Goal: Task Accomplishment & Management: Manage account settings

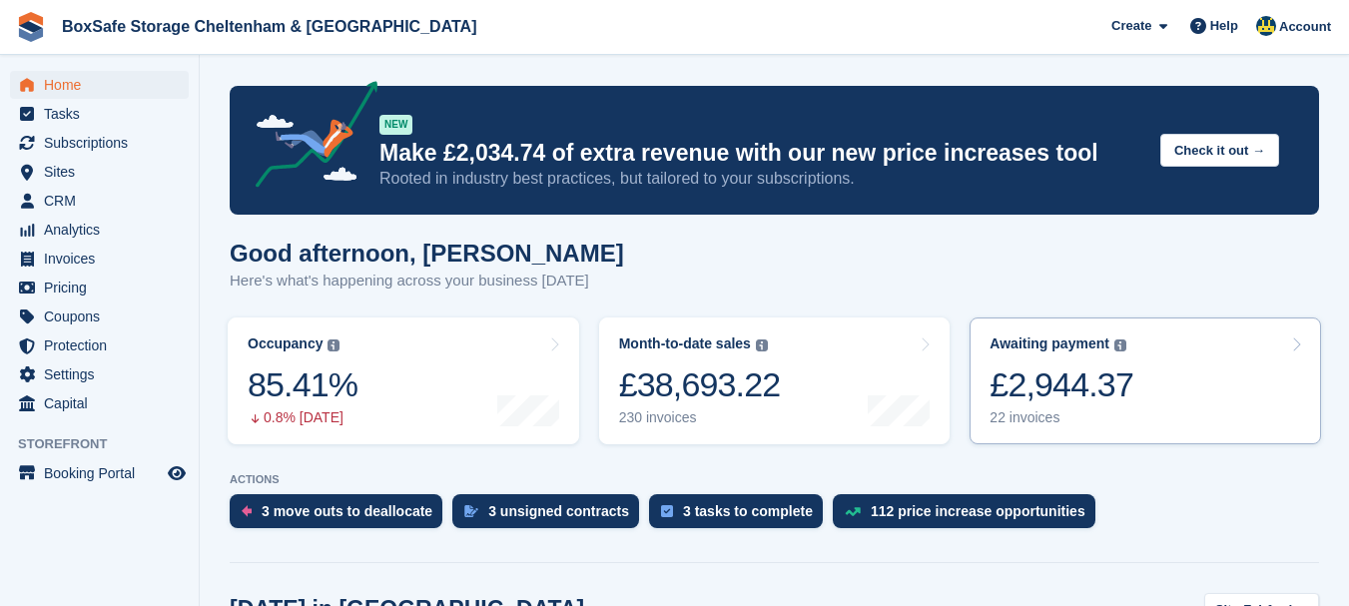
click at [1303, 342] on link "Awaiting payment The total outstanding balance on all open invoices. £2,944.37 …" at bounding box center [1144, 380] width 351 height 127
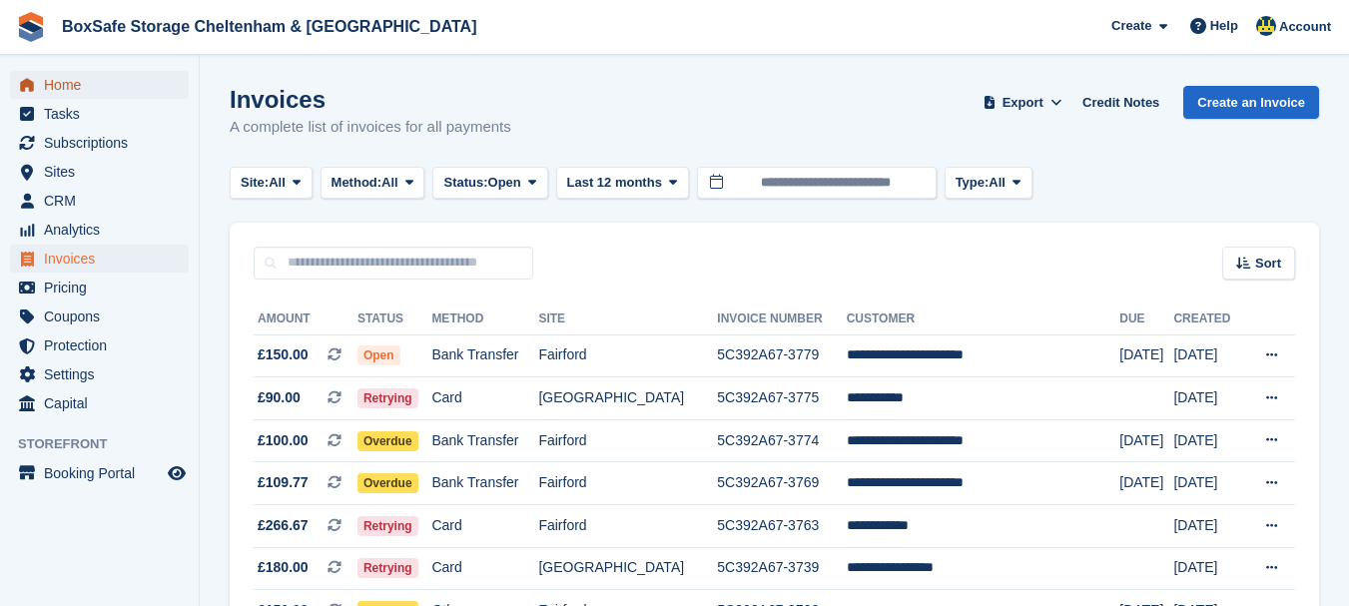
click at [57, 79] on span "Home" at bounding box center [104, 85] width 120 height 28
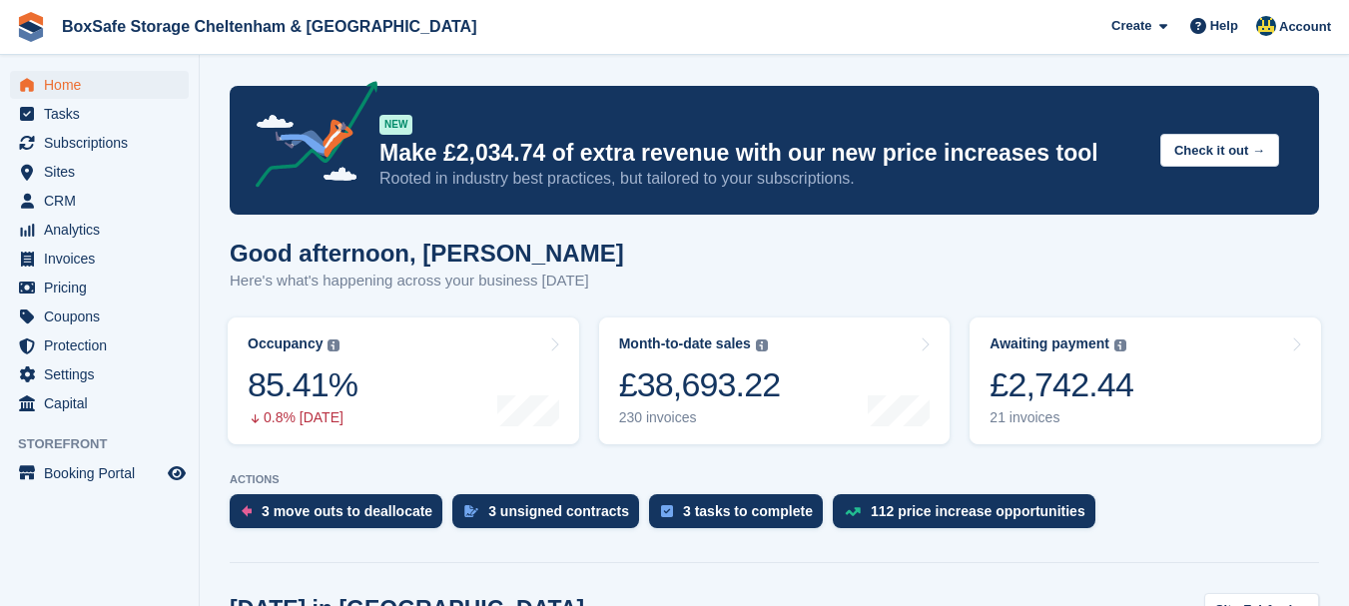
click at [1078, 390] on div "£2,742.44" at bounding box center [1061, 384] width 144 height 41
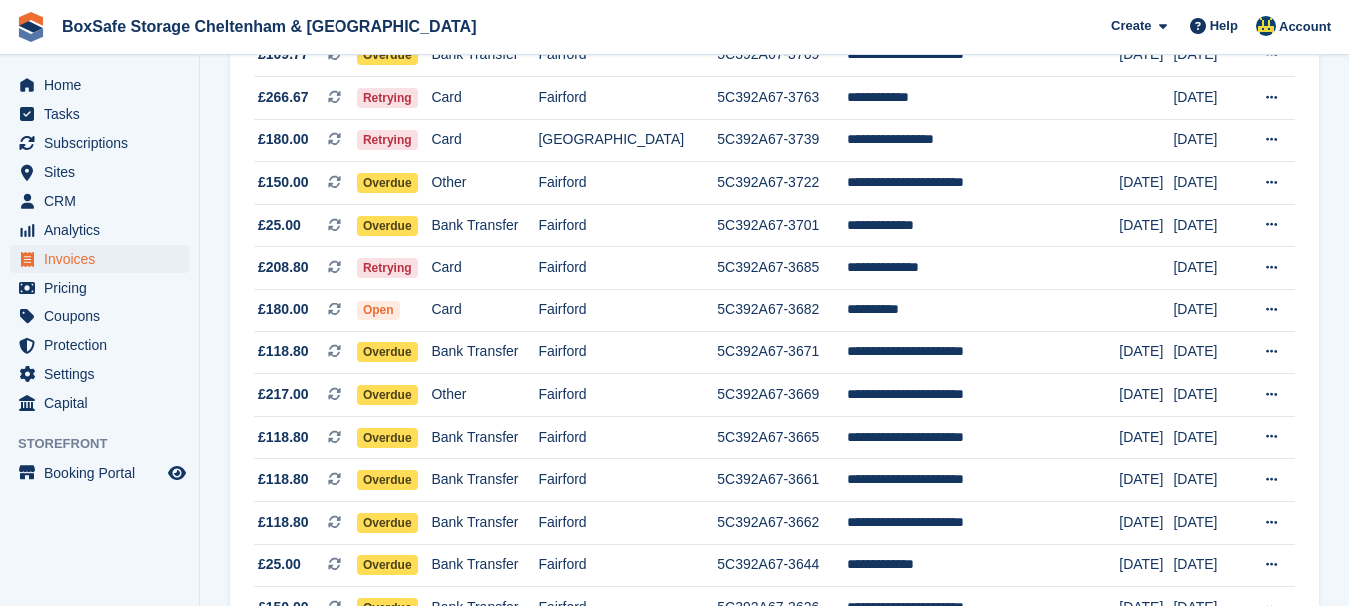
scroll to position [425, 0]
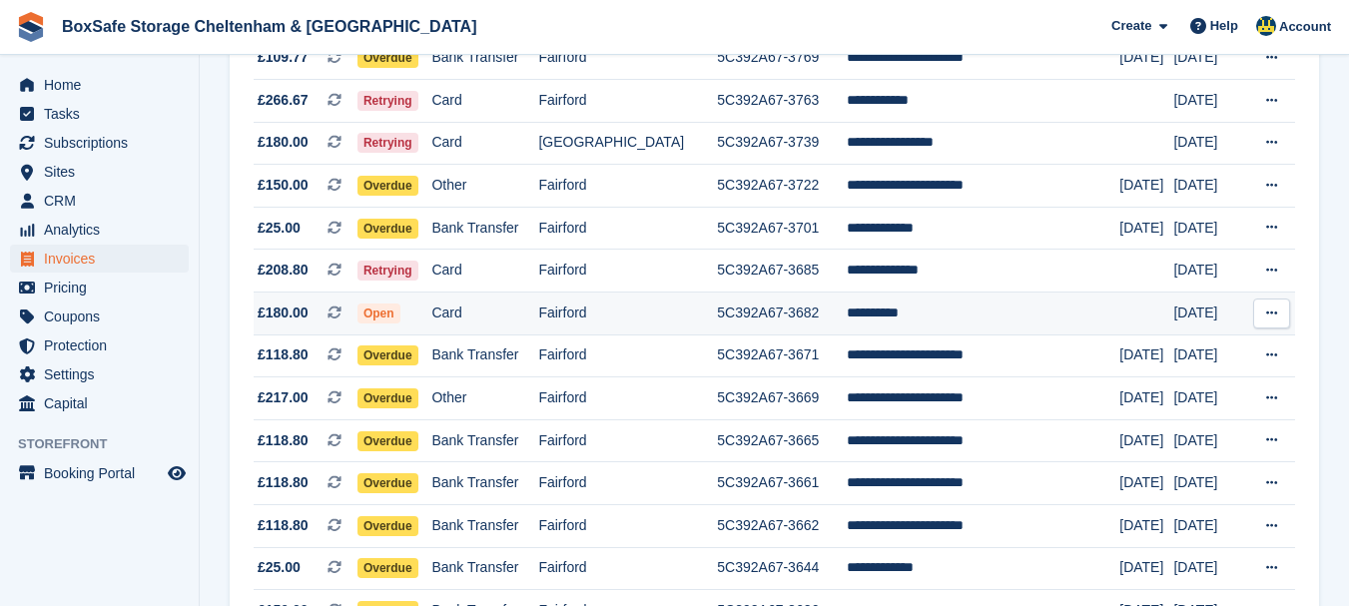
click at [889, 316] on td "**********" at bounding box center [983, 313] width 274 height 43
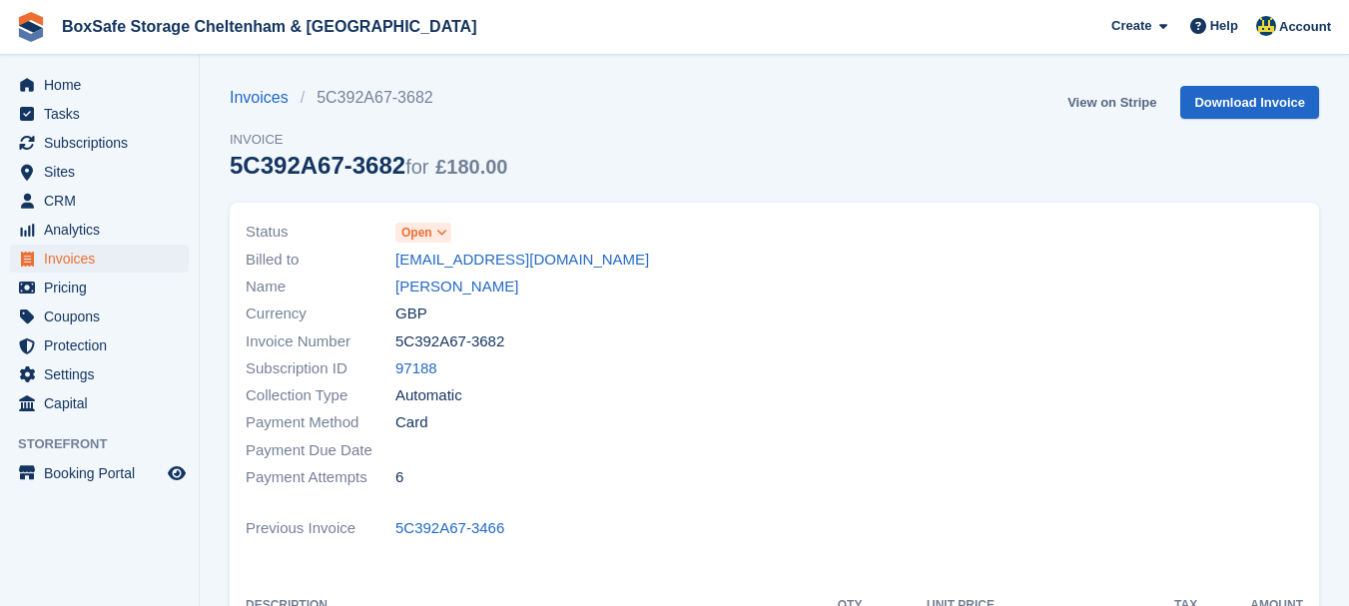
click at [1096, 105] on link "View on Stripe" at bounding box center [1111, 102] width 105 height 33
click at [73, 86] on span "Home" at bounding box center [104, 85] width 120 height 28
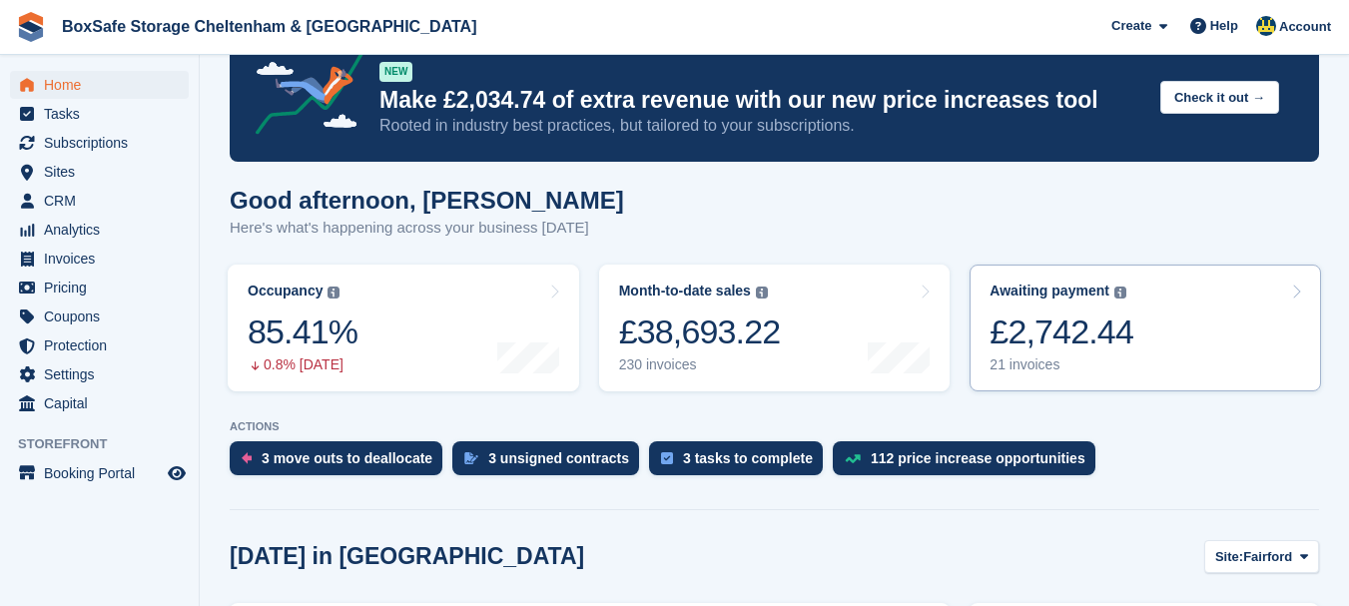
scroll to position [80, 0]
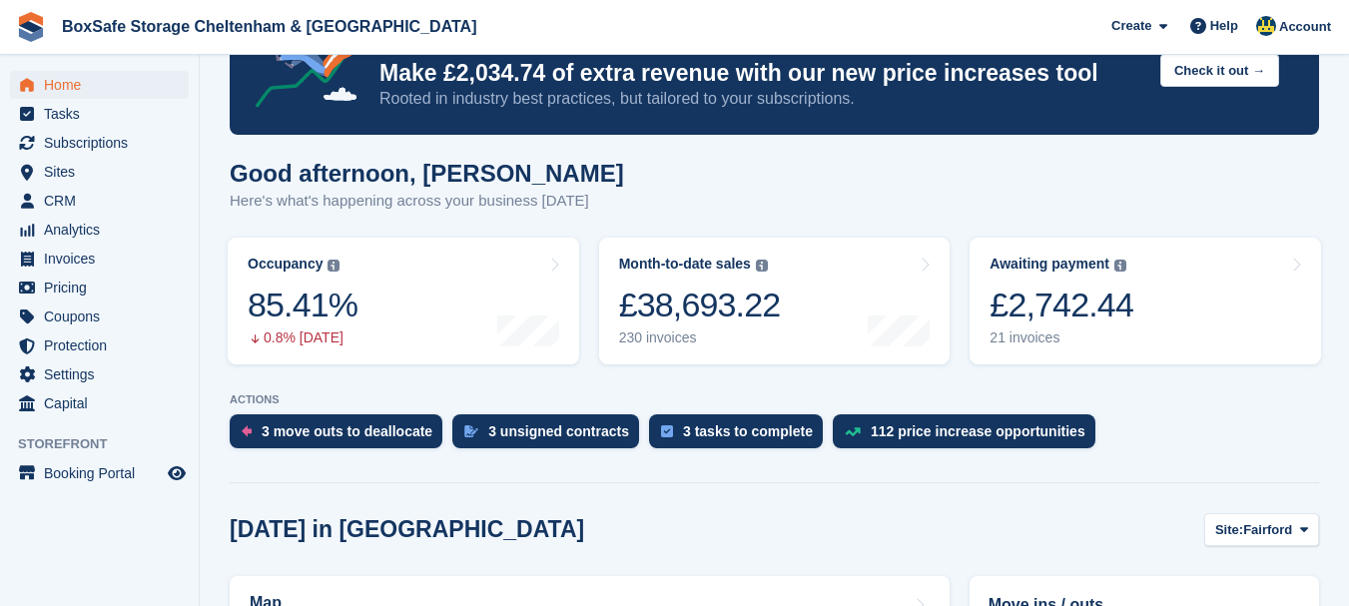
click at [1071, 284] on div "£2,742.44" at bounding box center [1061, 304] width 144 height 41
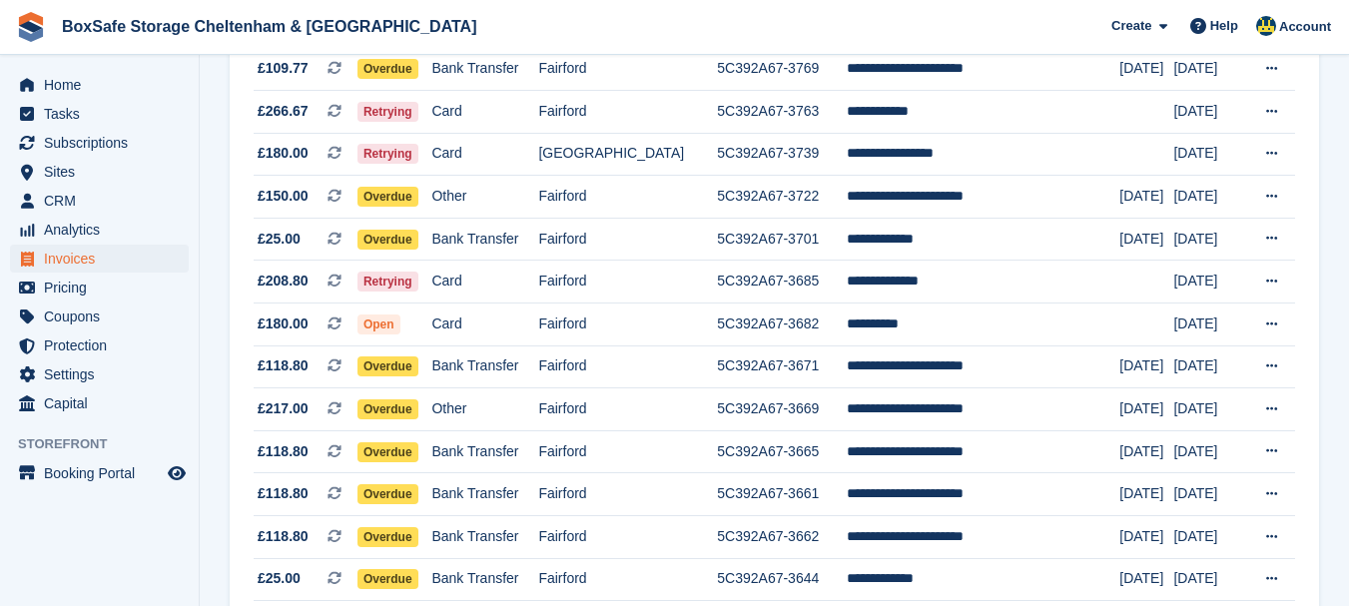
scroll to position [386, 0]
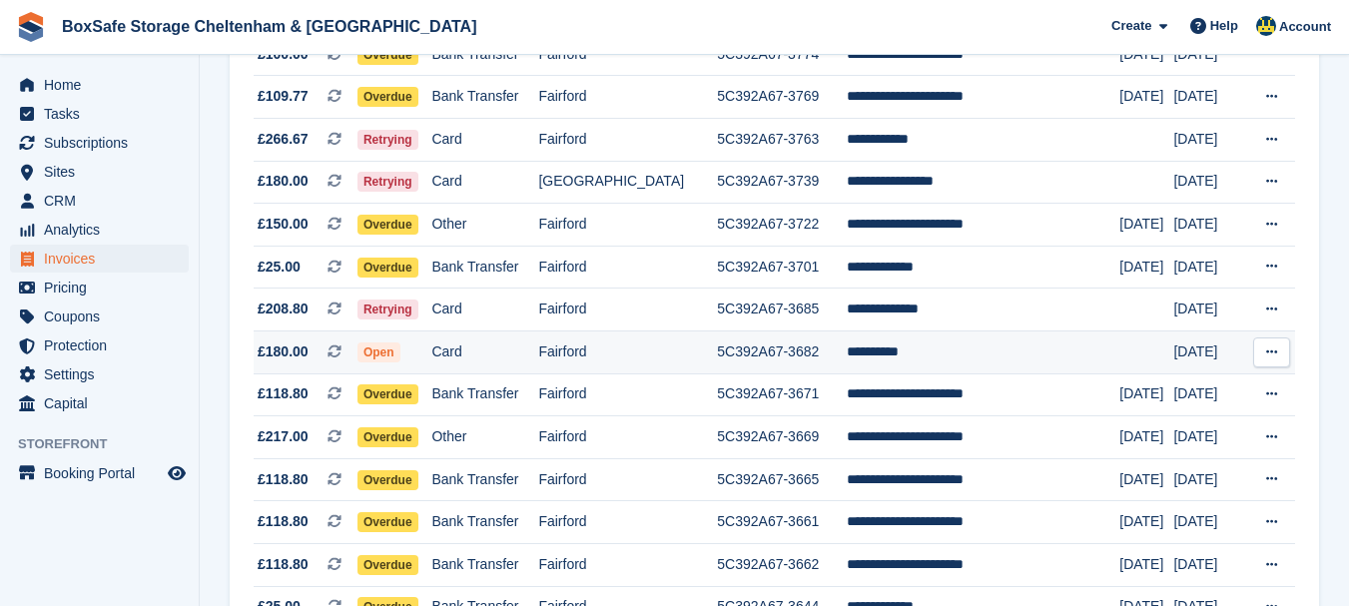
click at [905, 357] on td "**********" at bounding box center [983, 352] width 274 height 43
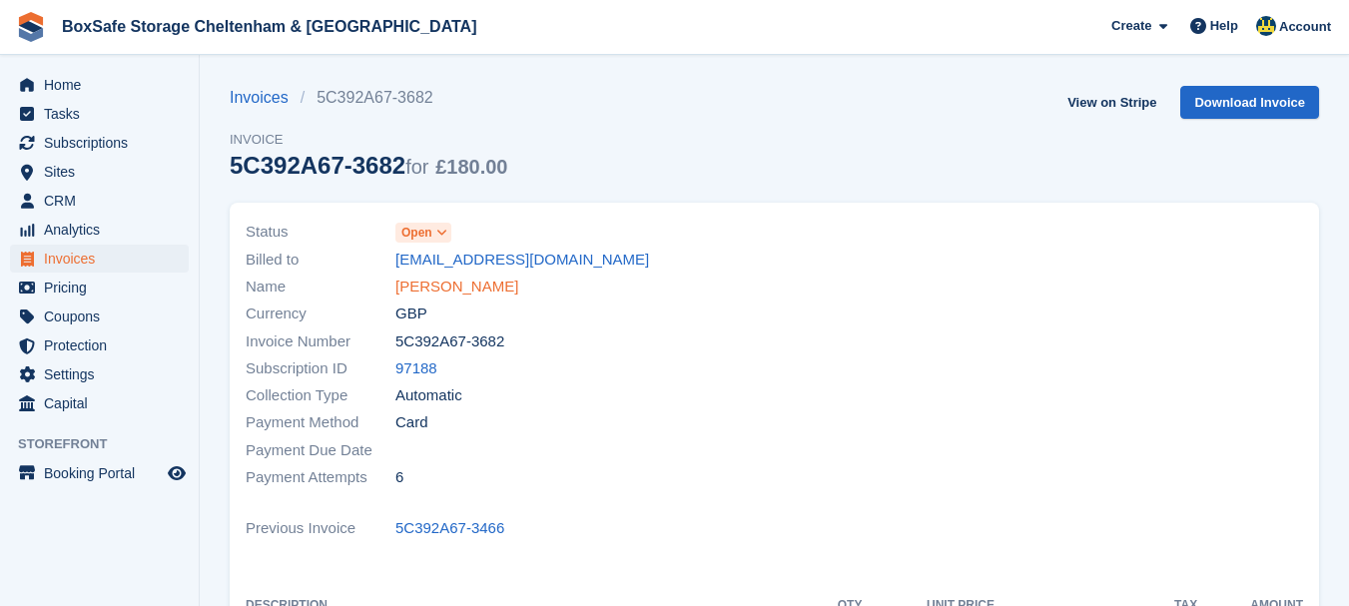
click at [428, 281] on link "Jo Bohling" at bounding box center [456, 287] width 123 height 23
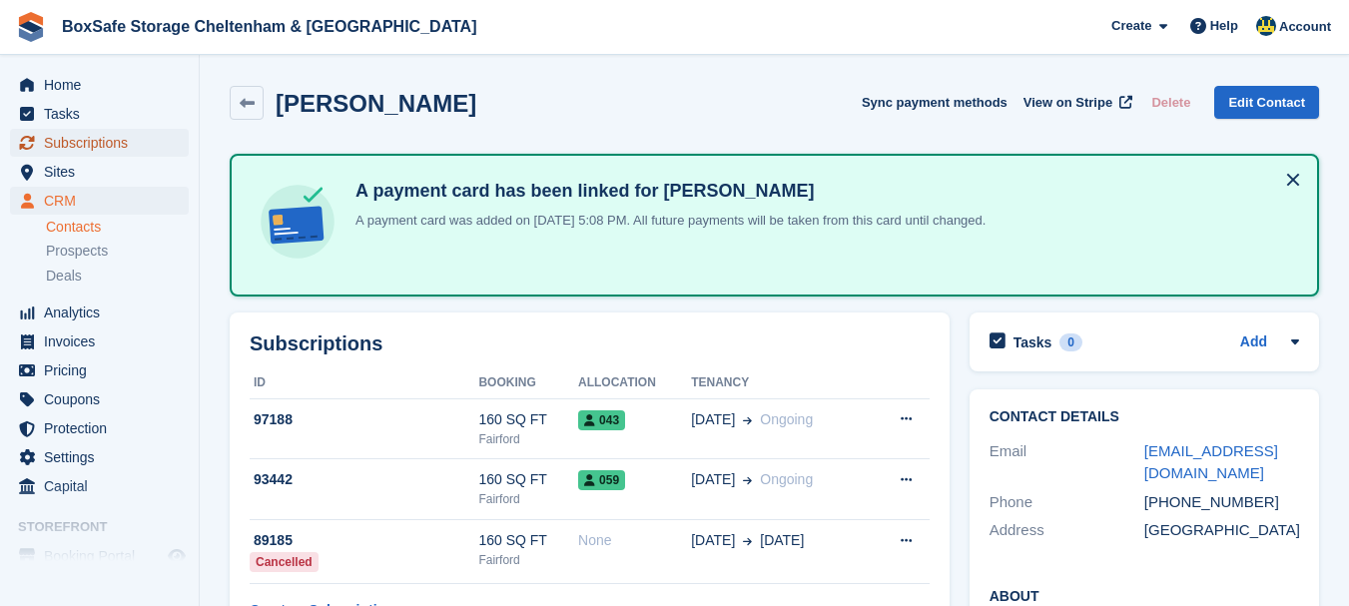
click at [122, 142] on span "Subscriptions" at bounding box center [104, 143] width 120 height 28
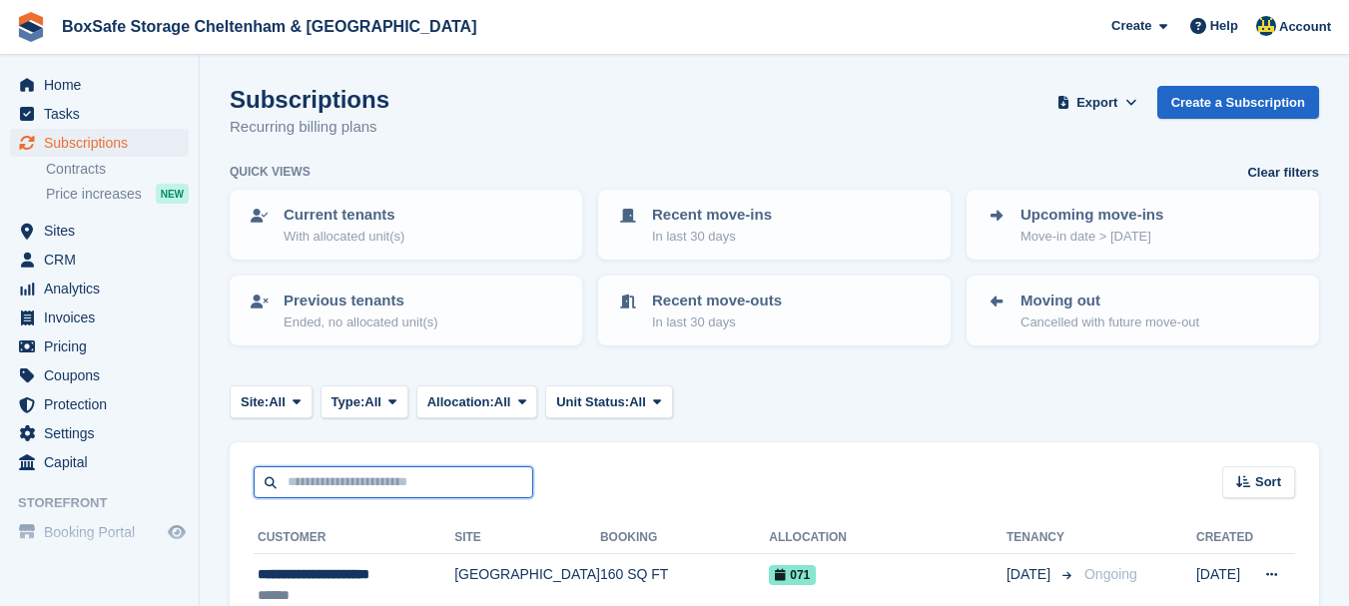
click at [392, 473] on input "text" at bounding box center [394, 482] width 280 height 33
type input "***"
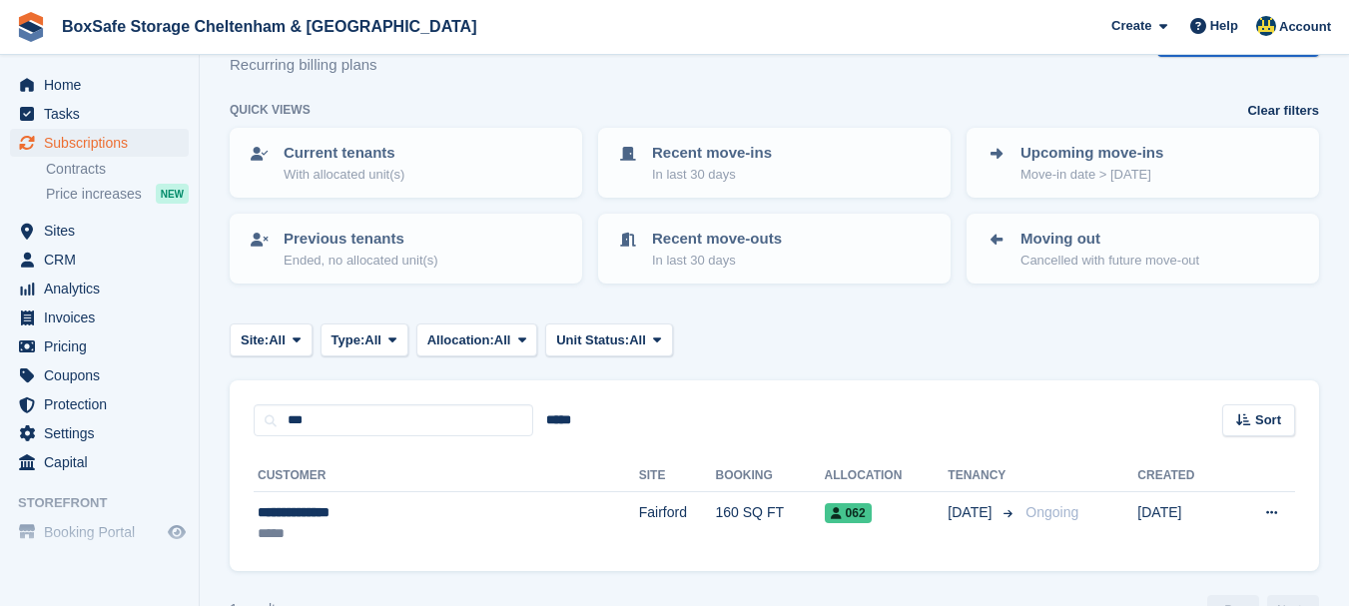
scroll to position [111, 0]
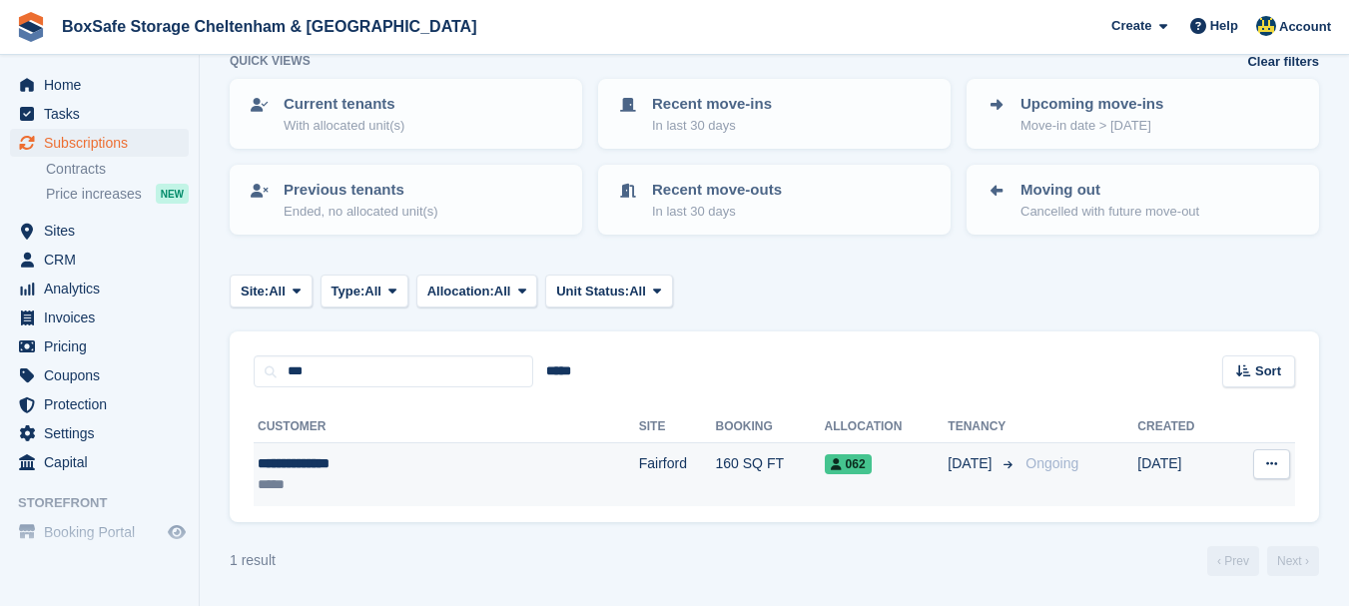
click at [303, 464] on div "**********" at bounding box center [377, 463] width 238 height 21
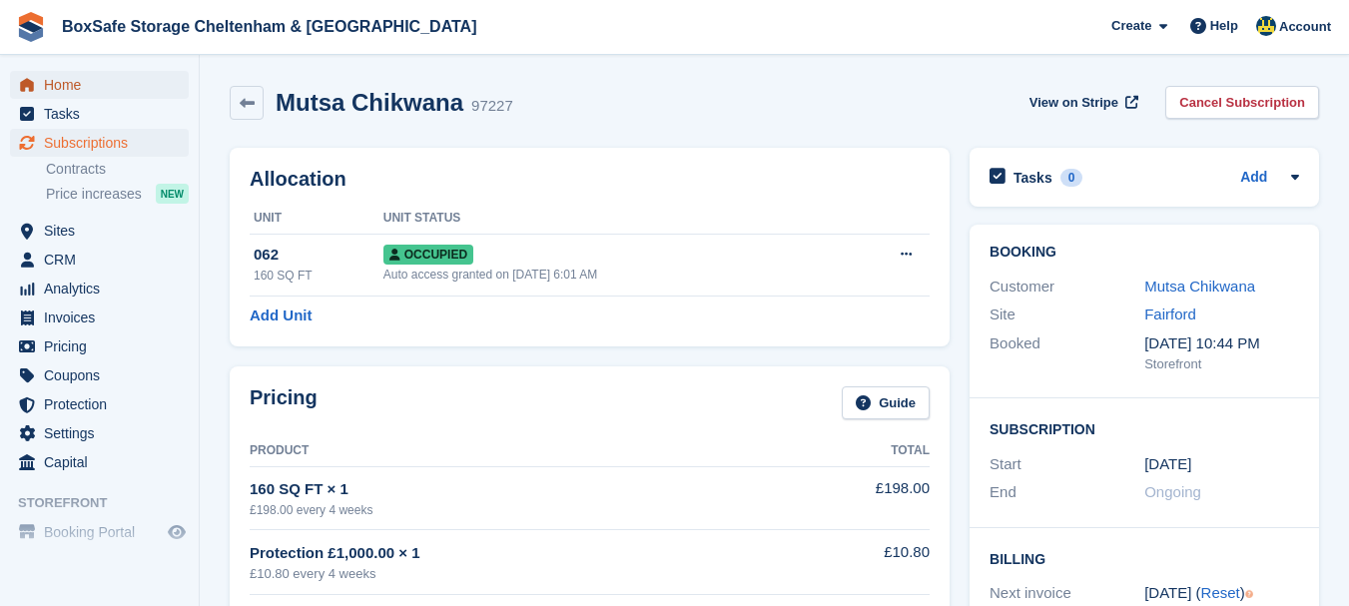
click at [95, 89] on span "Home" at bounding box center [104, 85] width 120 height 28
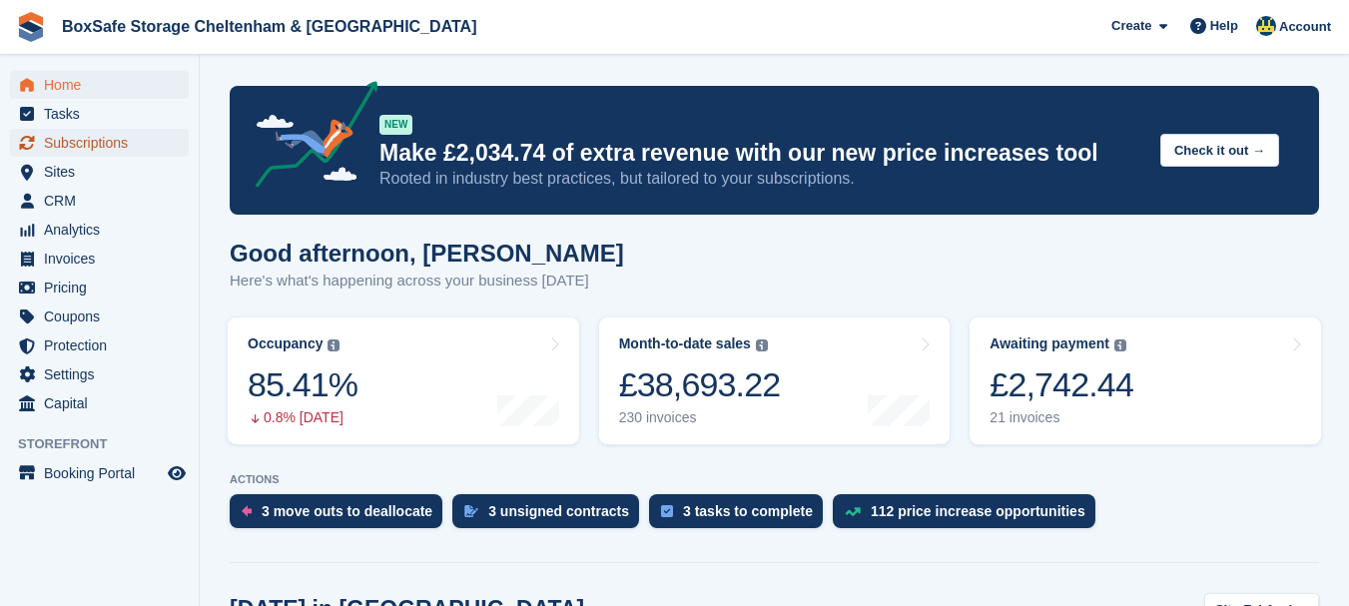
click at [119, 155] on span "Subscriptions" at bounding box center [104, 143] width 120 height 28
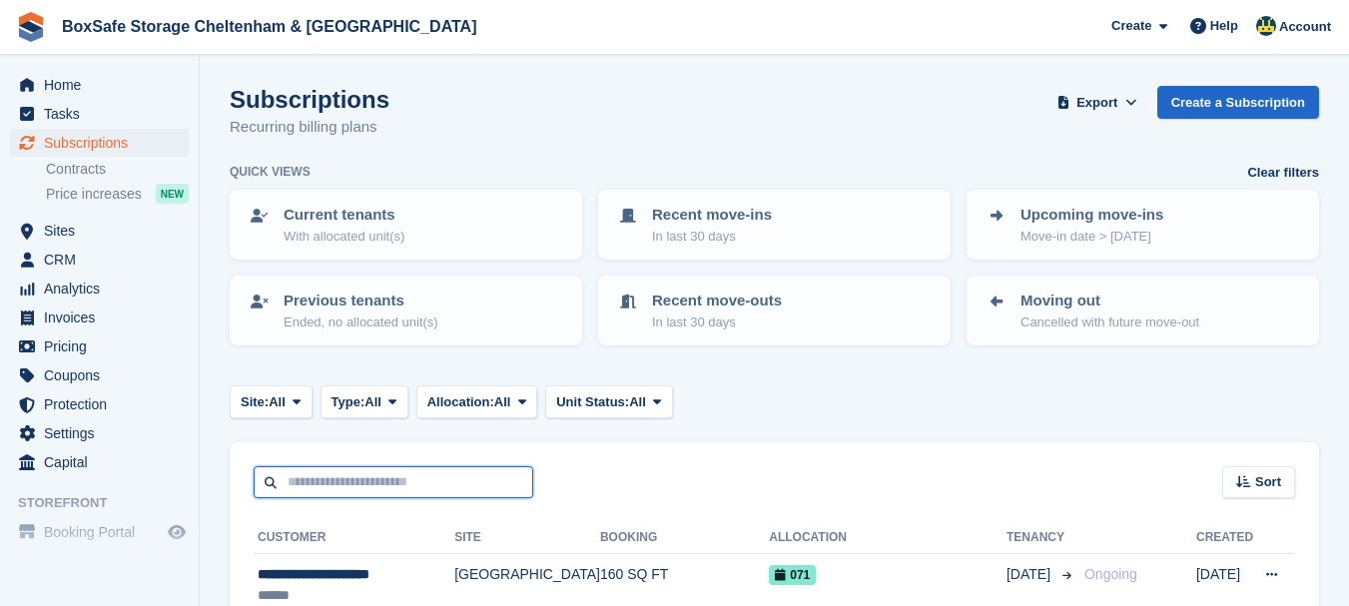
click at [330, 479] on input "text" at bounding box center [394, 482] width 280 height 33
type input "*****"
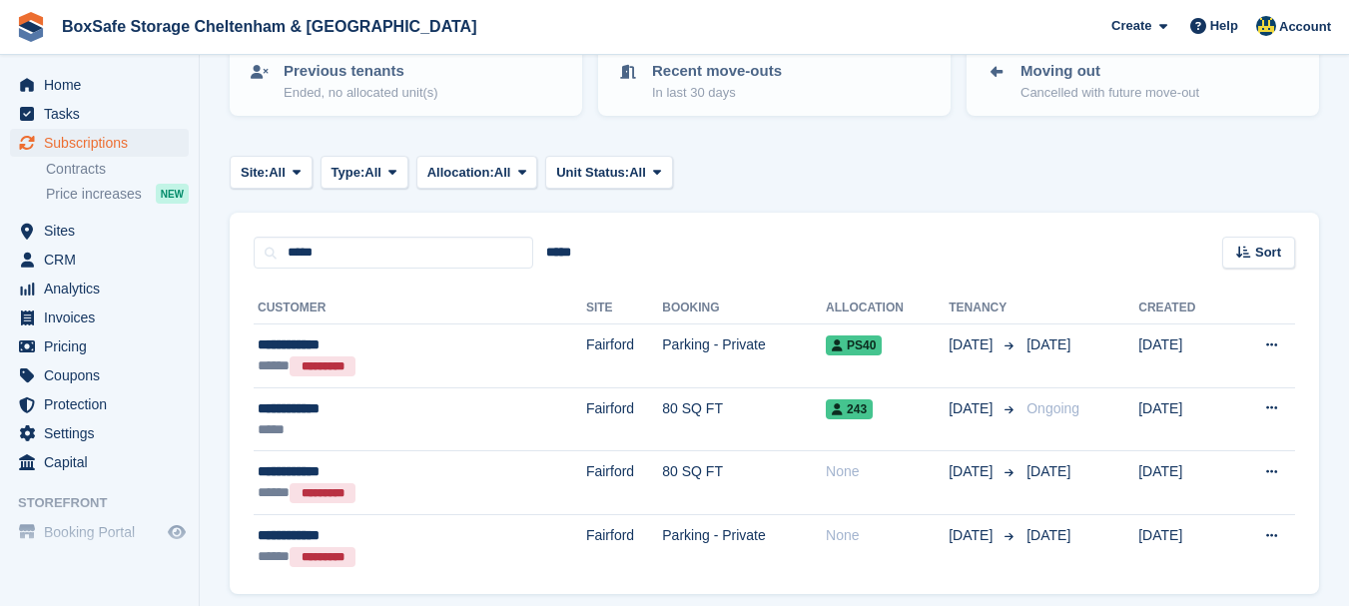
scroll to position [240, 0]
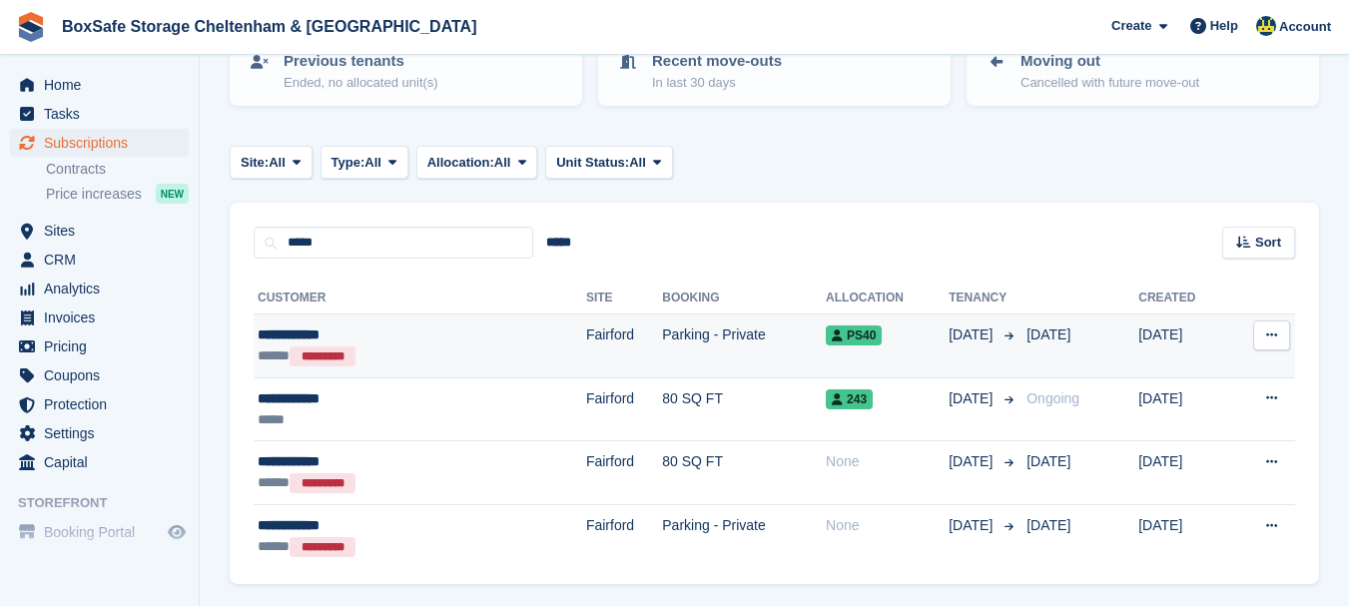
click at [303, 342] on div "**********" at bounding box center [361, 334] width 206 height 21
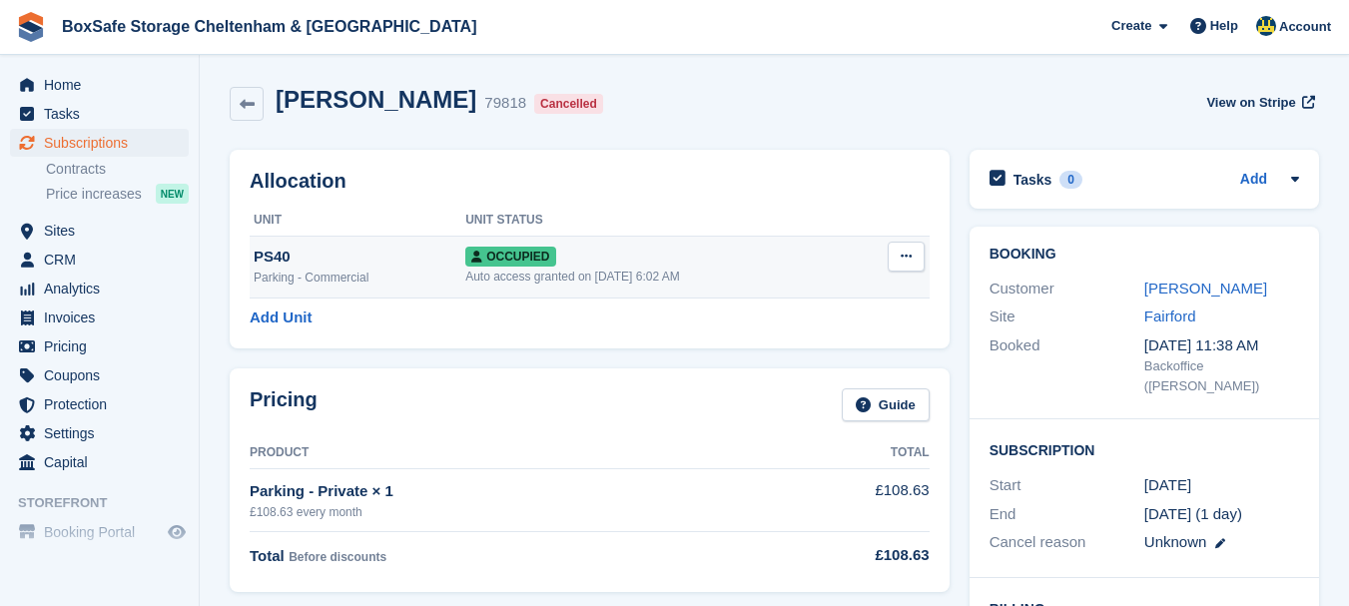
click at [904, 265] on button at bounding box center [905, 257] width 37 height 30
click at [799, 362] on p "Deallocate" at bounding box center [829, 364] width 174 height 26
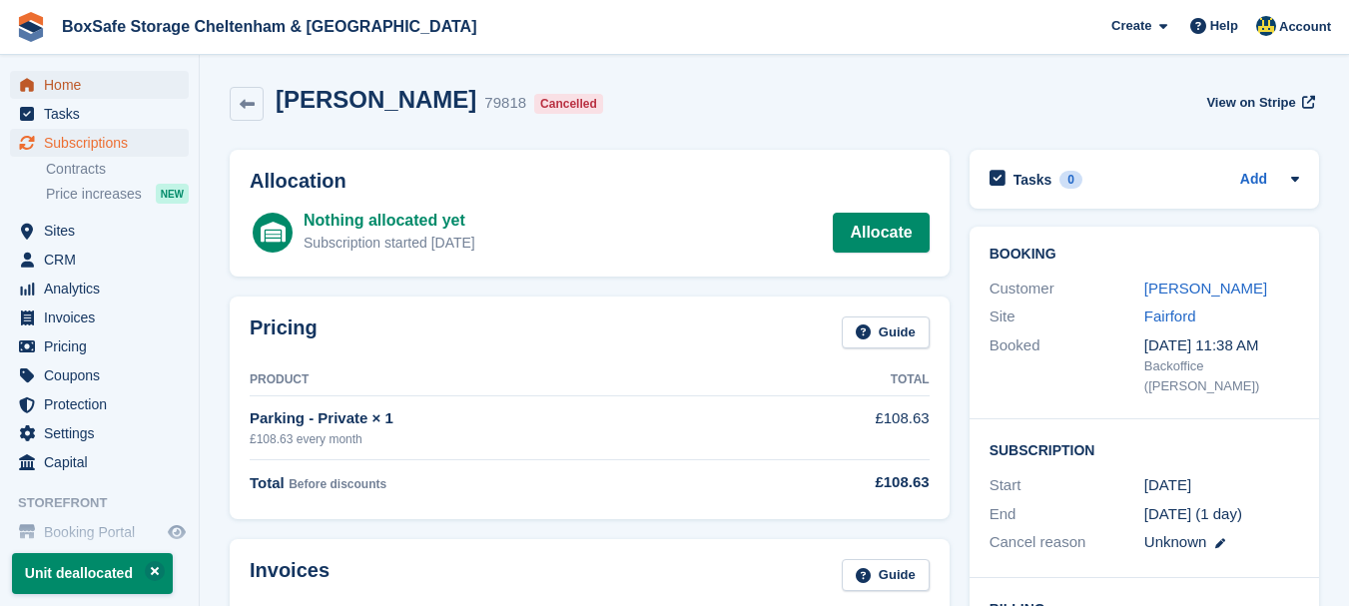
click at [105, 79] on span "Home" at bounding box center [104, 85] width 120 height 28
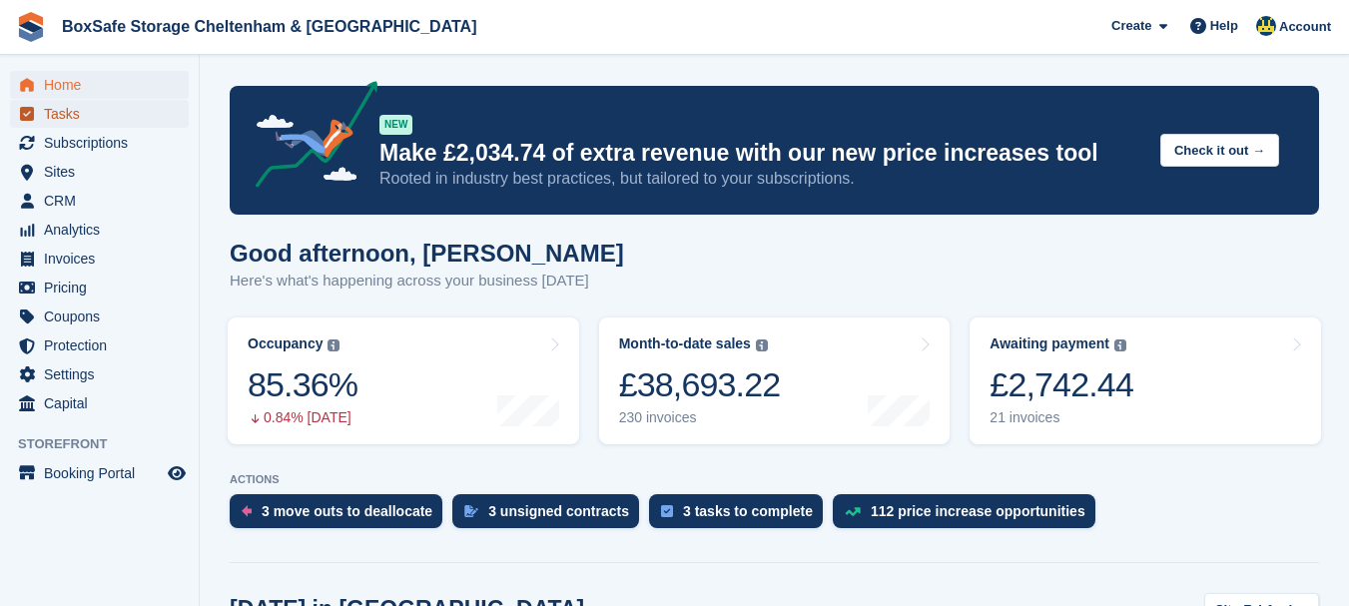
click at [92, 125] on span "Tasks" at bounding box center [104, 114] width 120 height 28
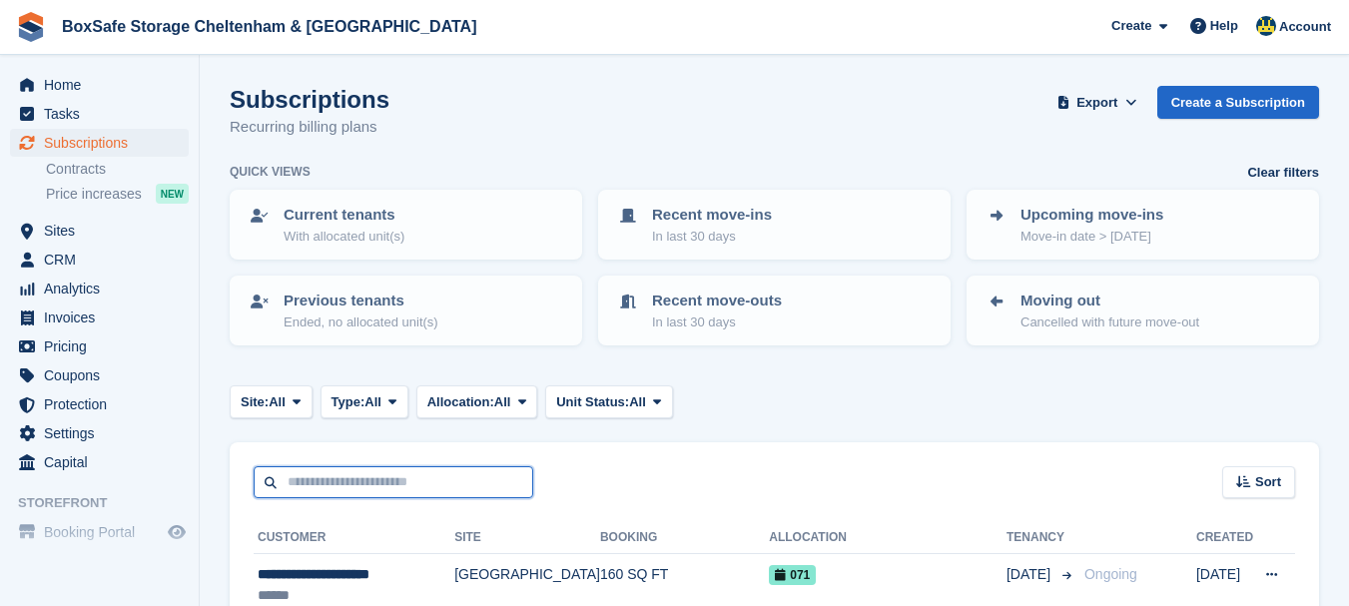
click at [349, 491] on input "text" at bounding box center [394, 482] width 280 height 33
type input "*****"
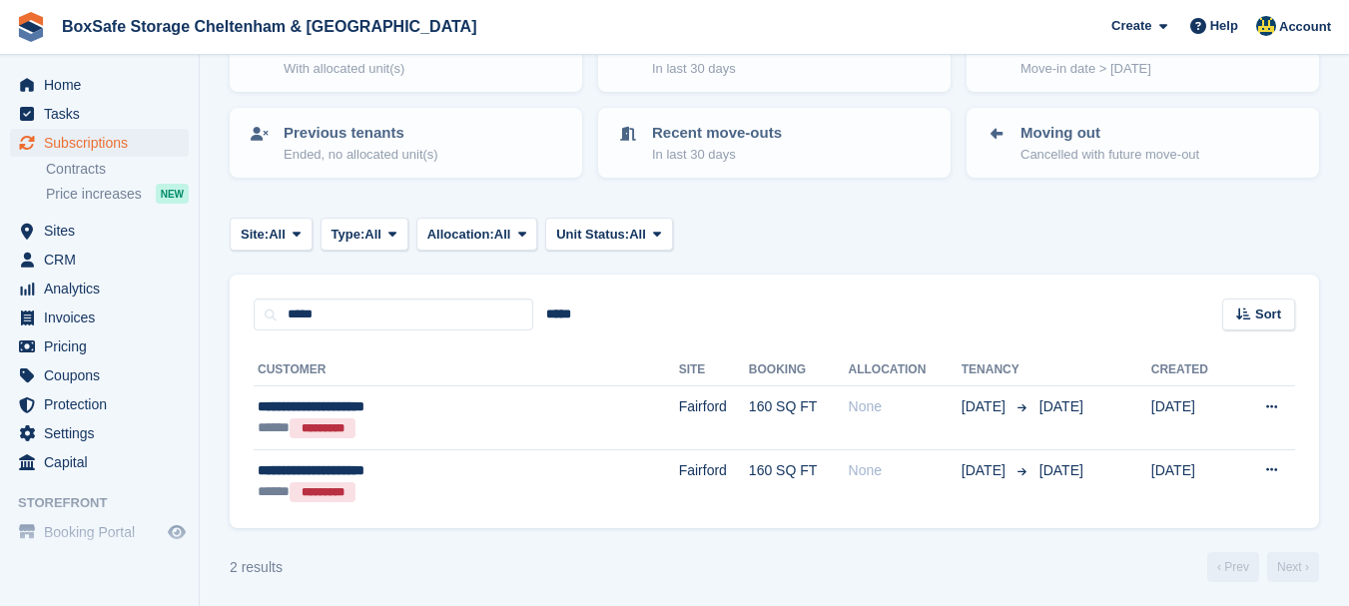
scroll to position [174, 0]
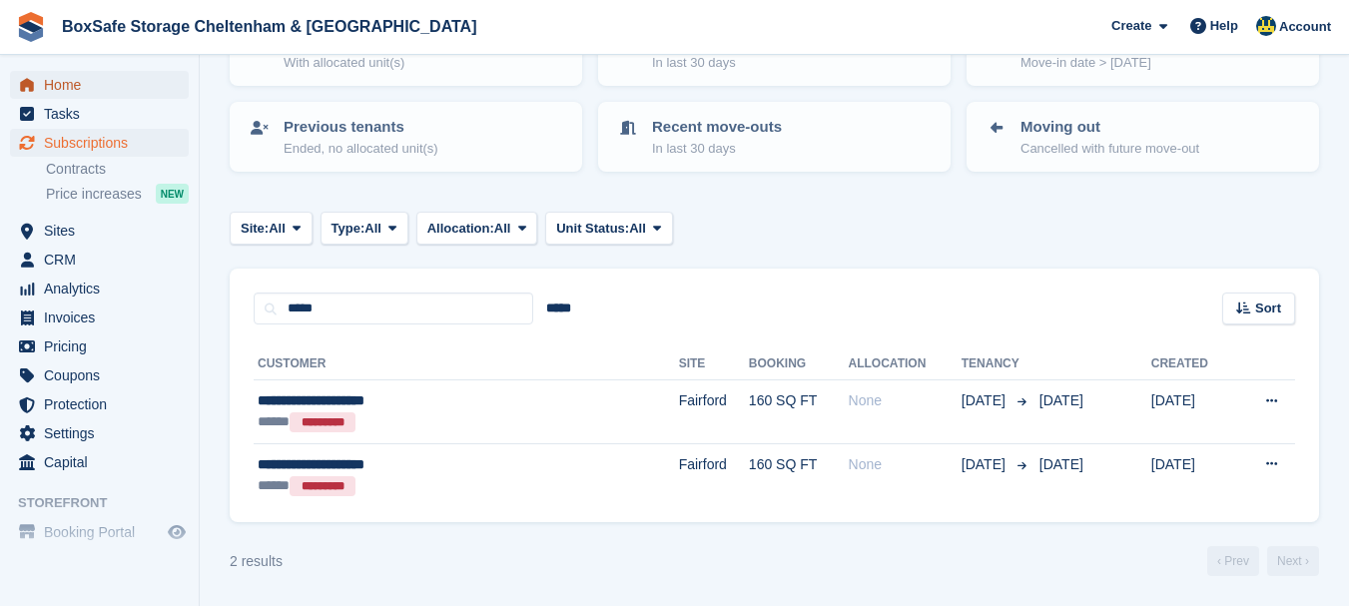
click at [91, 82] on span "Home" at bounding box center [104, 85] width 120 height 28
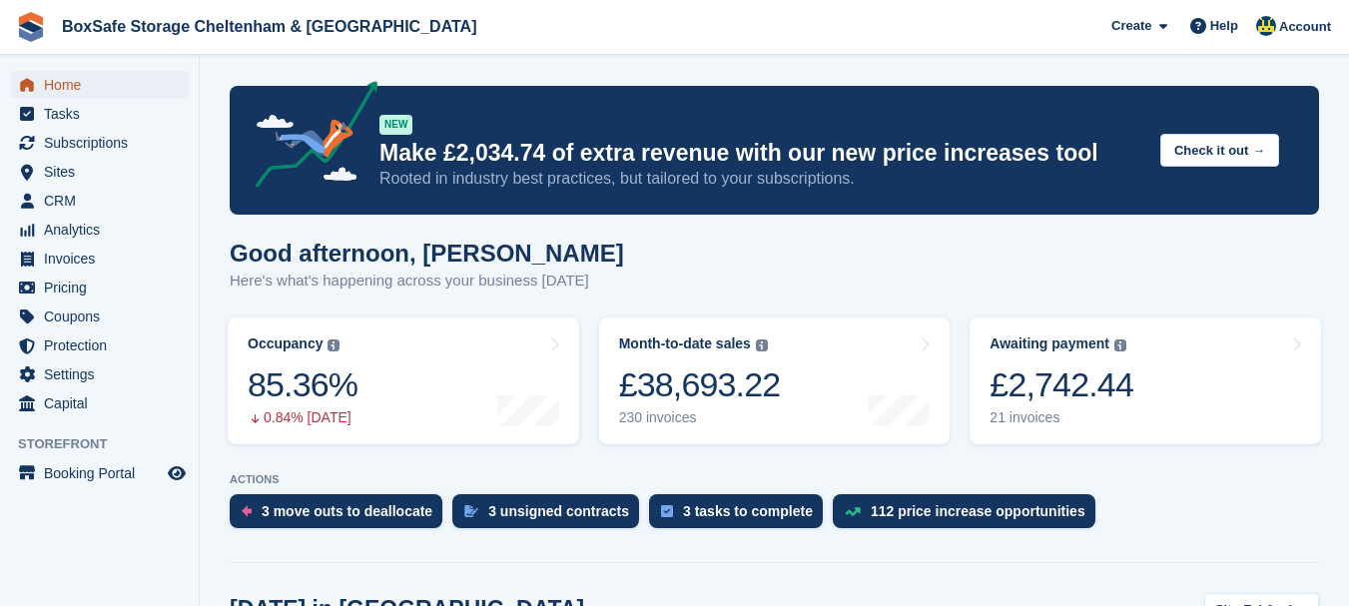
click at [71, 91] on span "Home" at bounding box center [104, 85] width 120 height 28
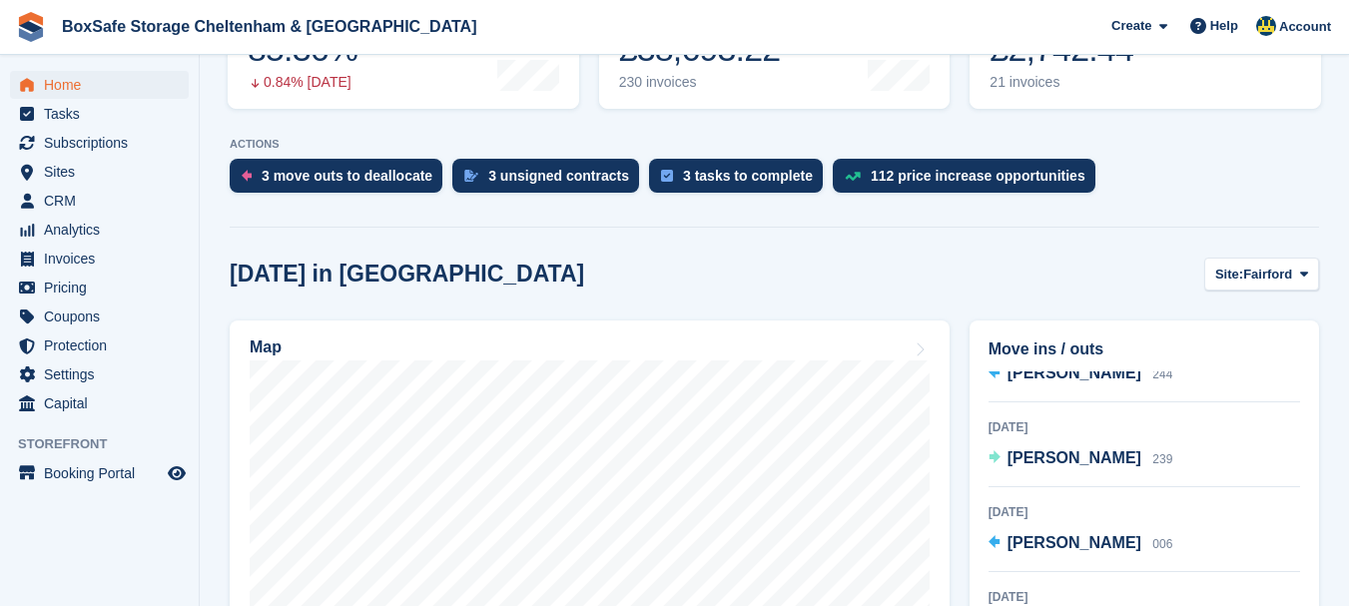
scroll to position [122, 0]
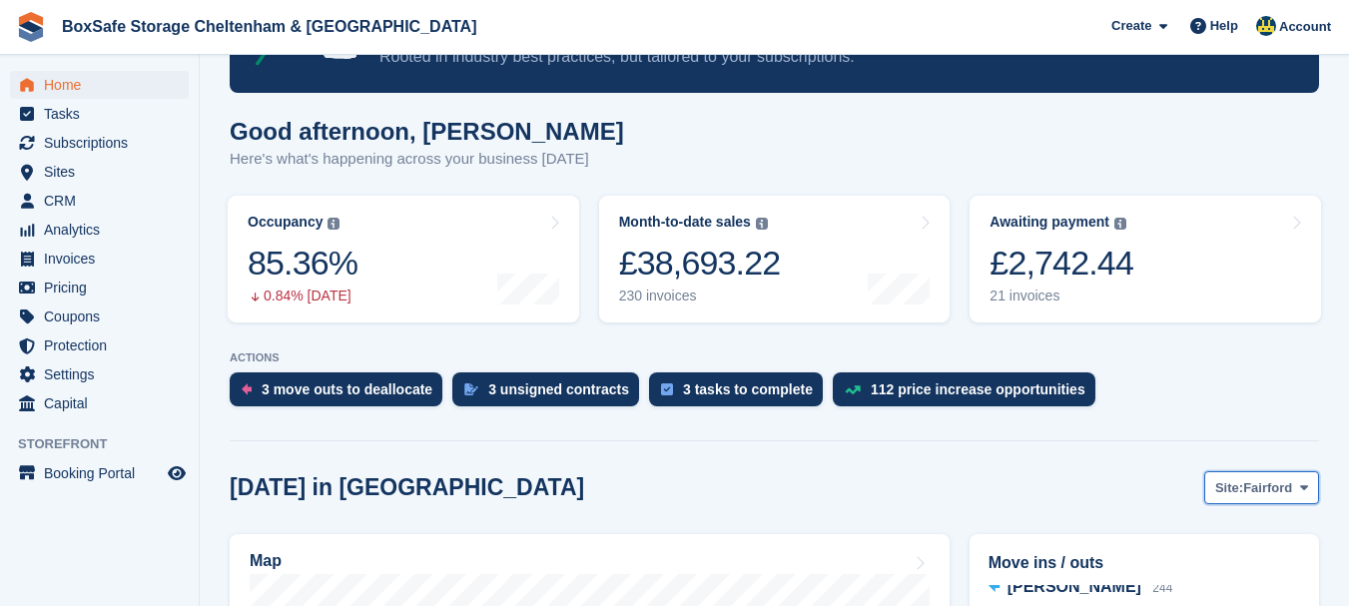
click at [1258, 495] on span "Fairford" at bounding box center [1267, 488] width 49 height 20
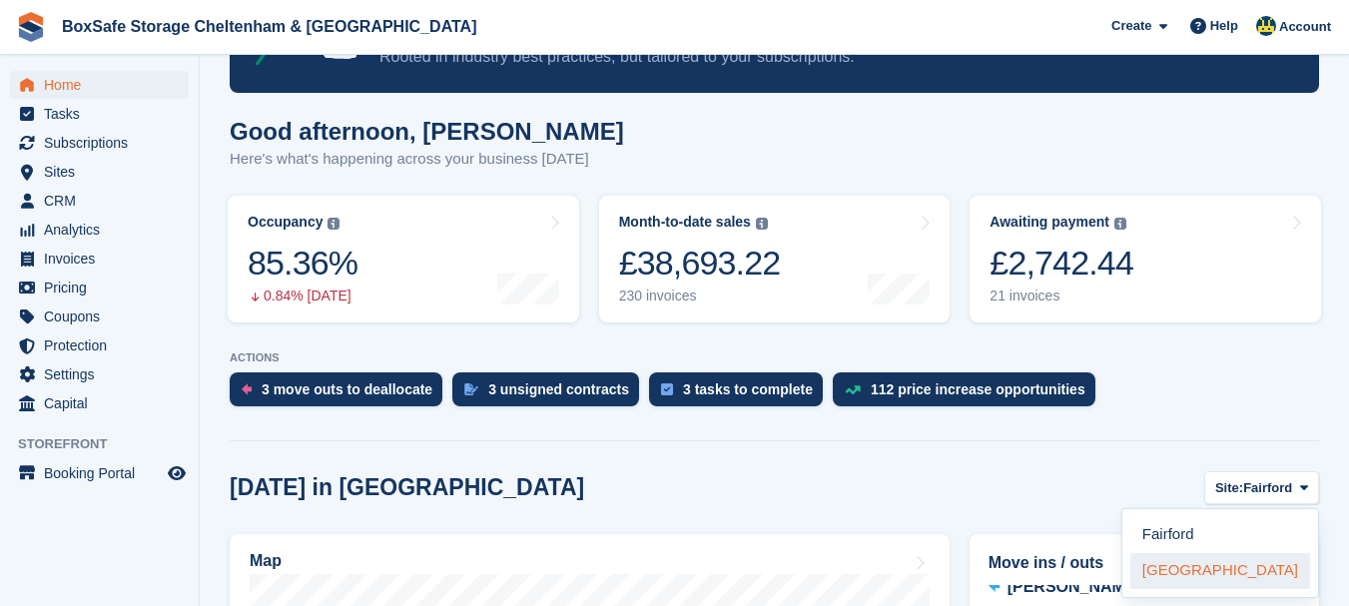
click at [1205, 562] on link "[GEOGRAPHIC_DATA]" at bounding box center [1220, 571] width 180 height 36
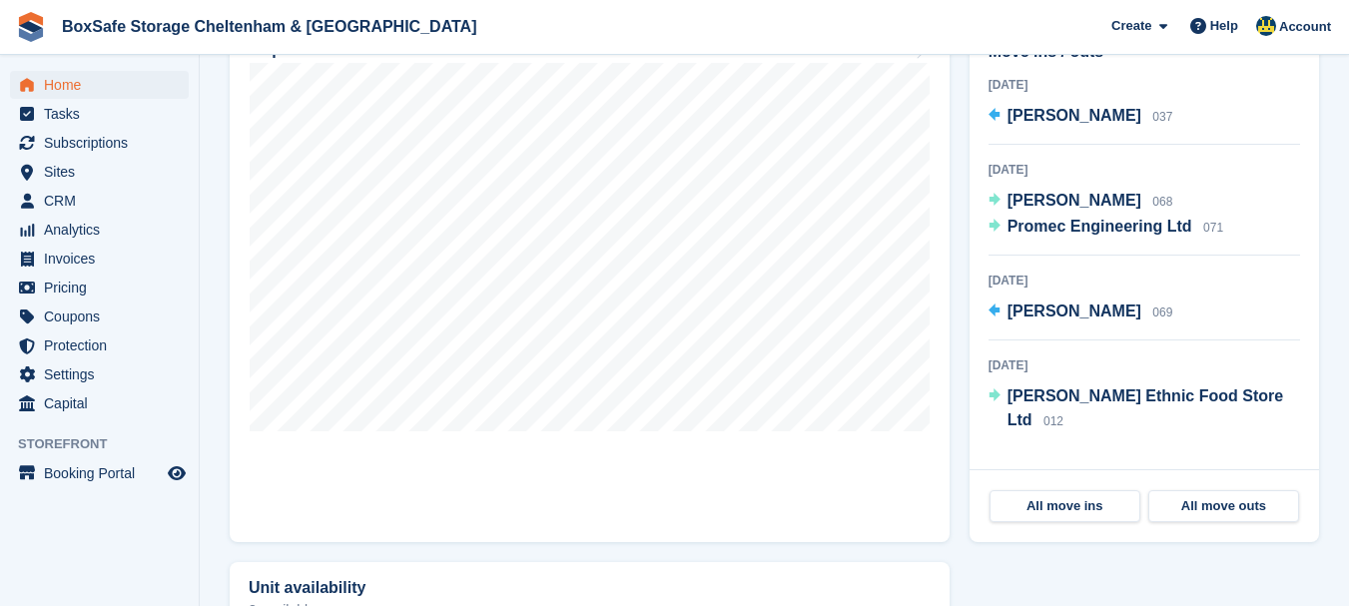
scroll to position [651, 0]
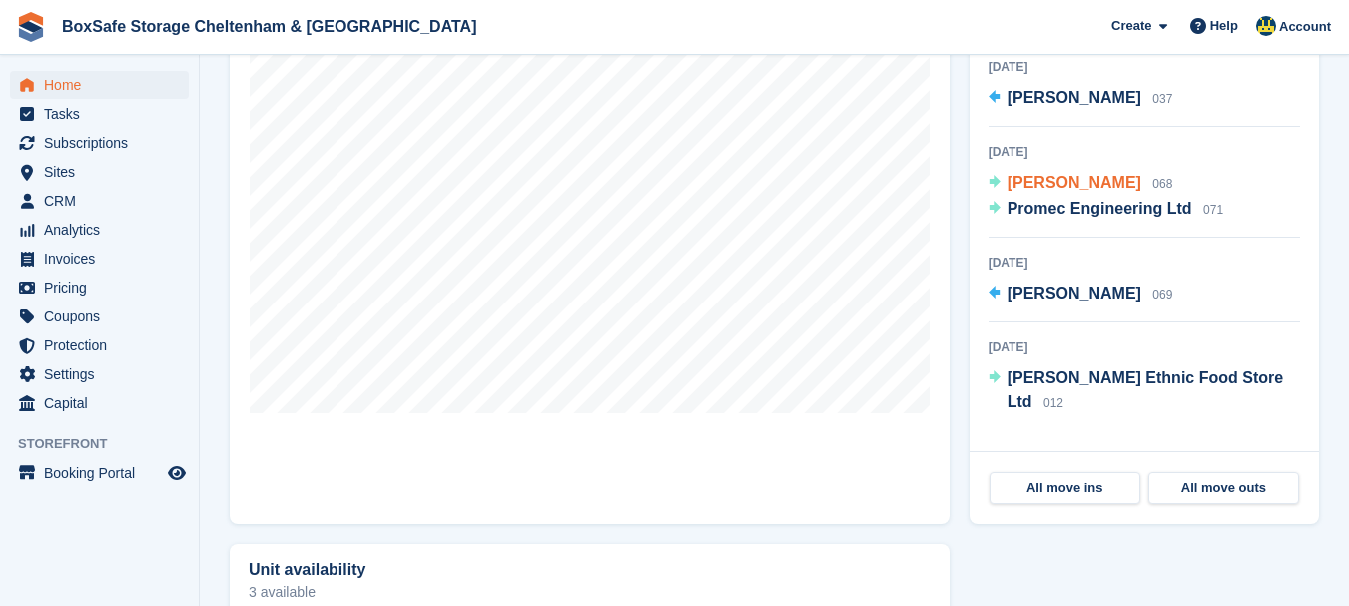
click at [1050, 184] on span "Jamie Hopson" at bounding box center [1074, 182] width 134 height 17
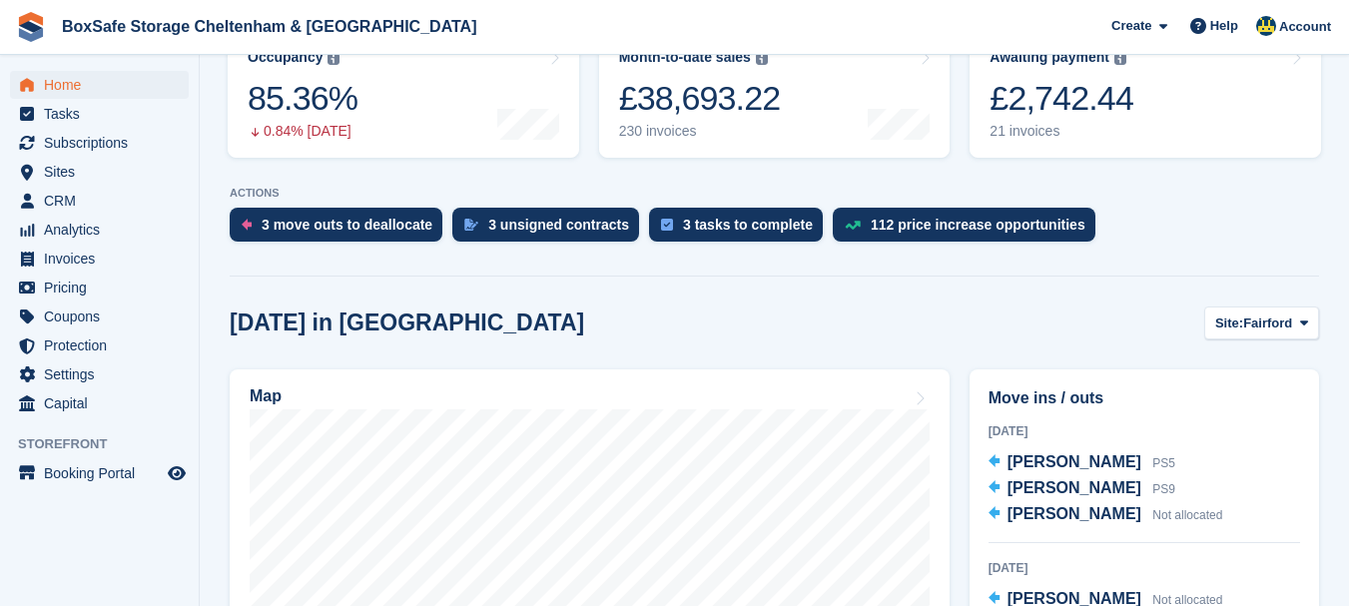
scroll to position [333, 0]
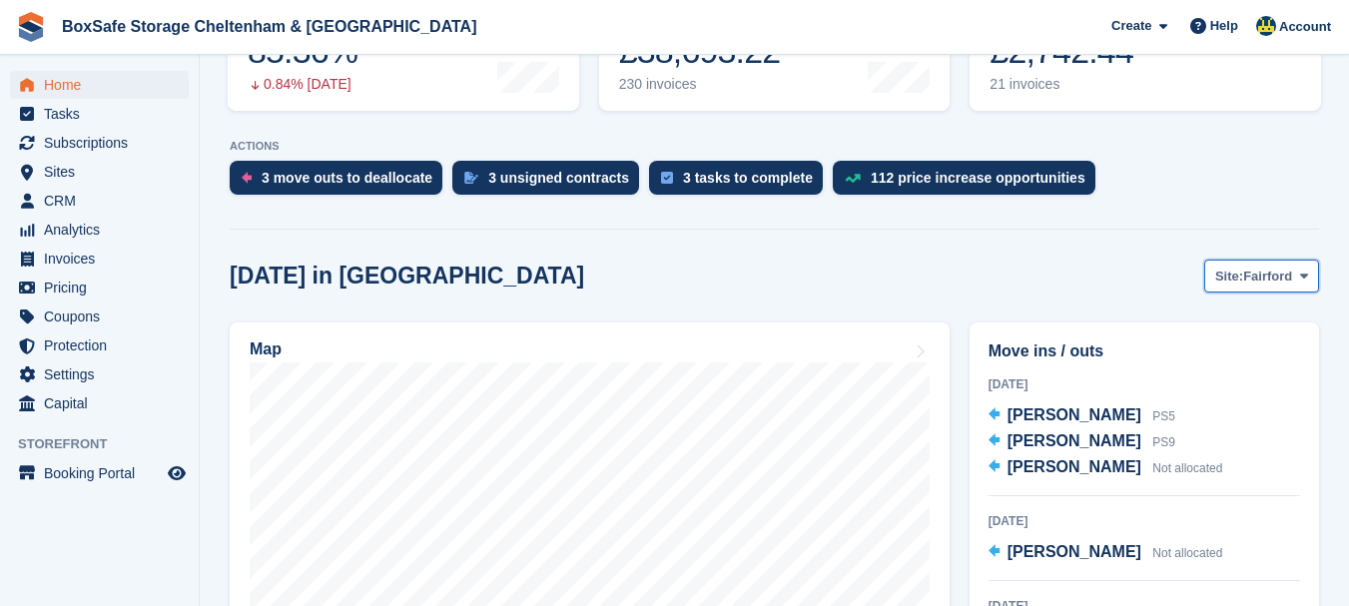
click at [1281, 273] on span "Fairford" at bounding box center [1267, 277] width 49 height 20
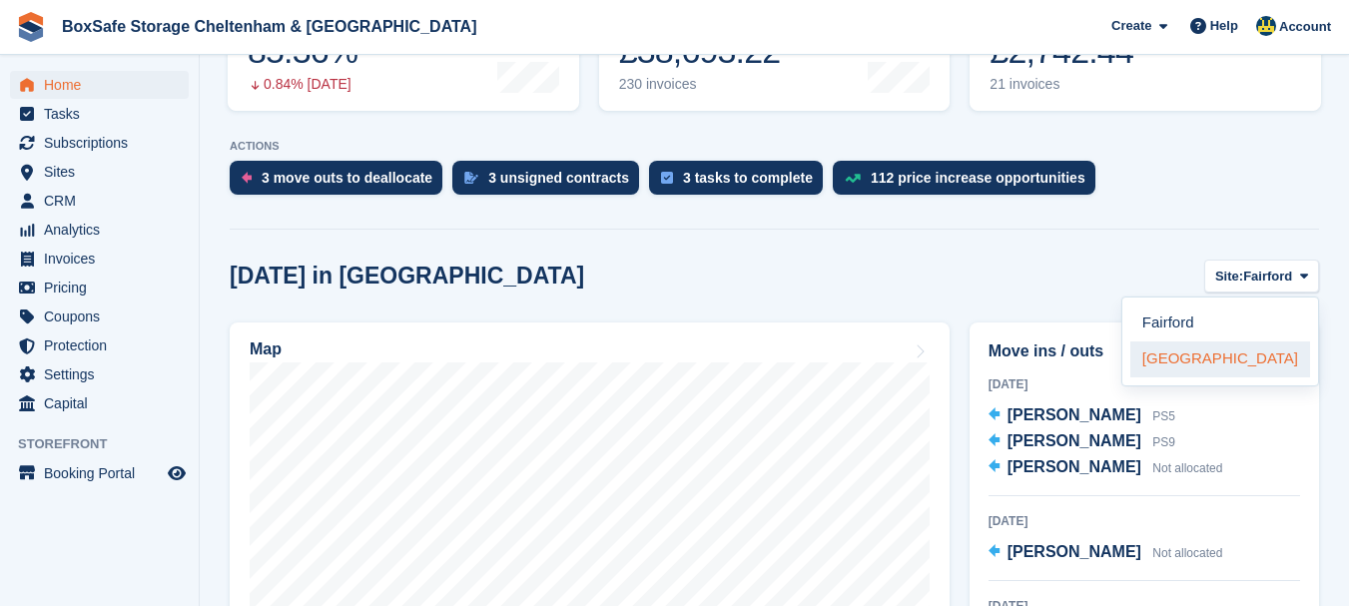
click at [1195, 360] on link "[GEOGRAPHIC_DATA]" at bounding box center [1220, 359] width 180 height 36
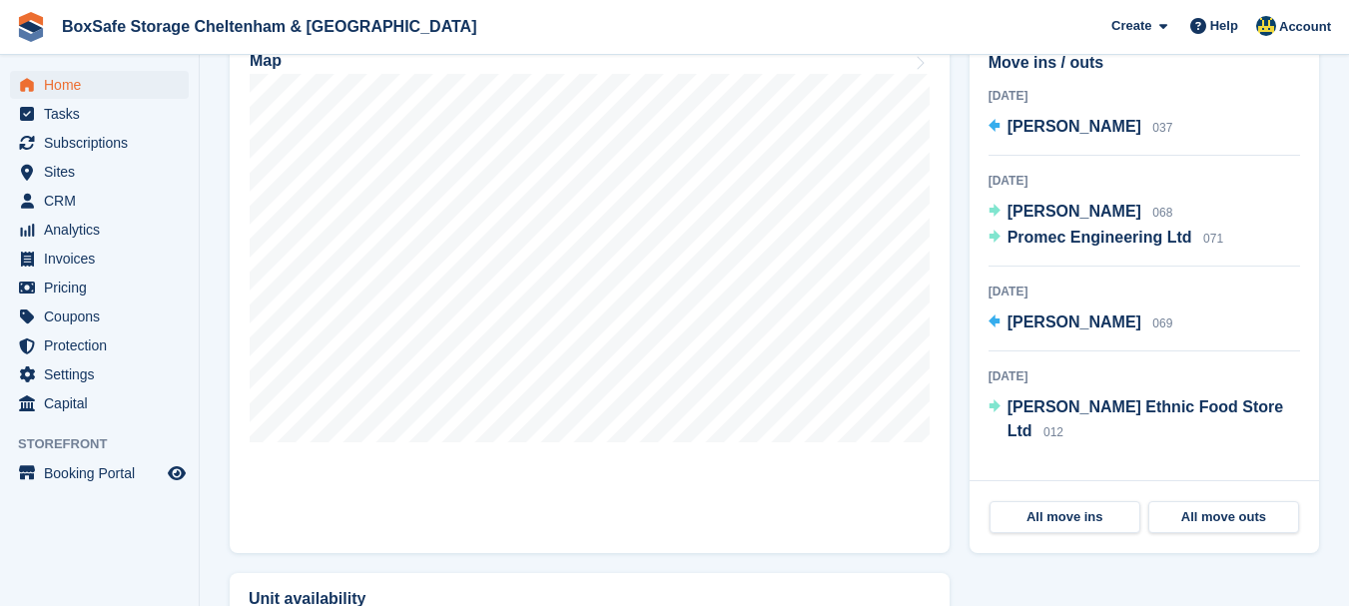
scroll to position [637, 0]
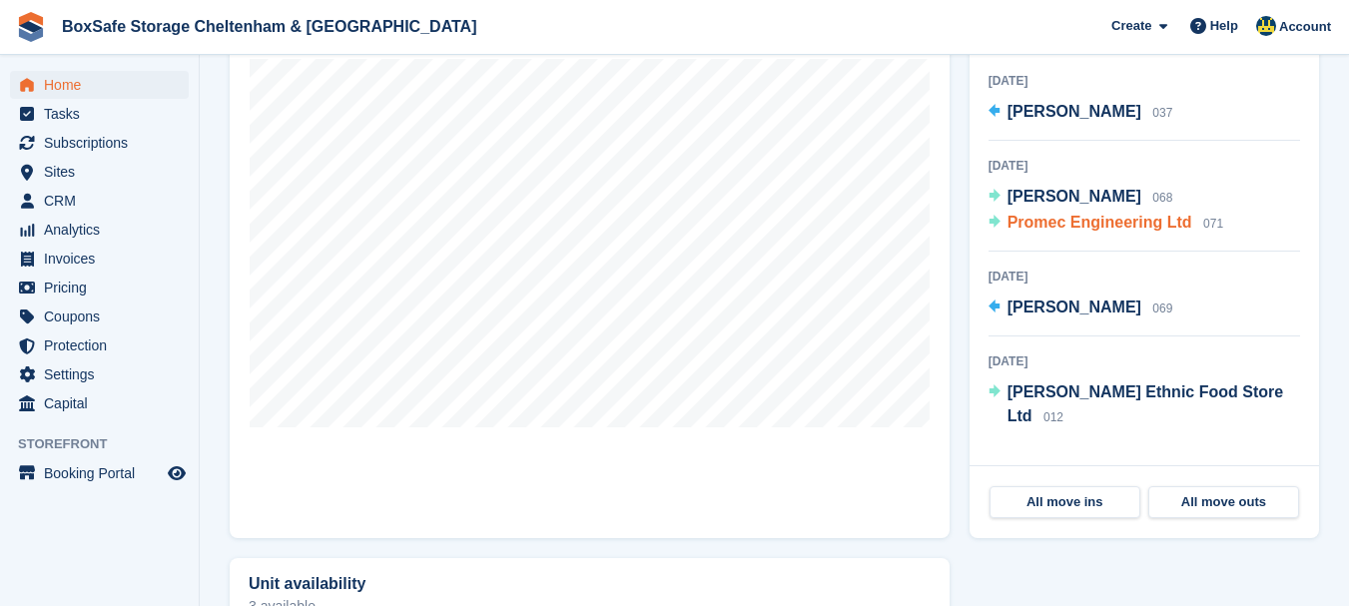
click at [1039, 225] on span "Promec Engineering Ltd" at bounding box center [1099, 222] width 185 height 17
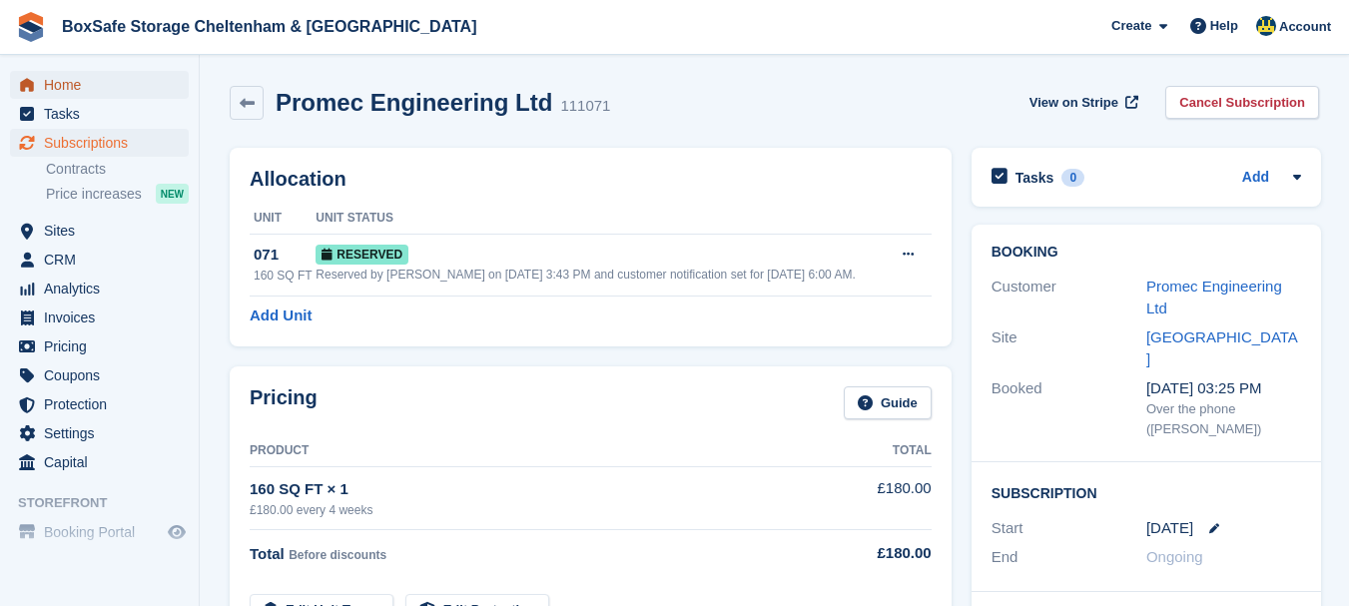
click at [82, 93] on span "Home" at bounding box center [104, 85] width 120 height 28
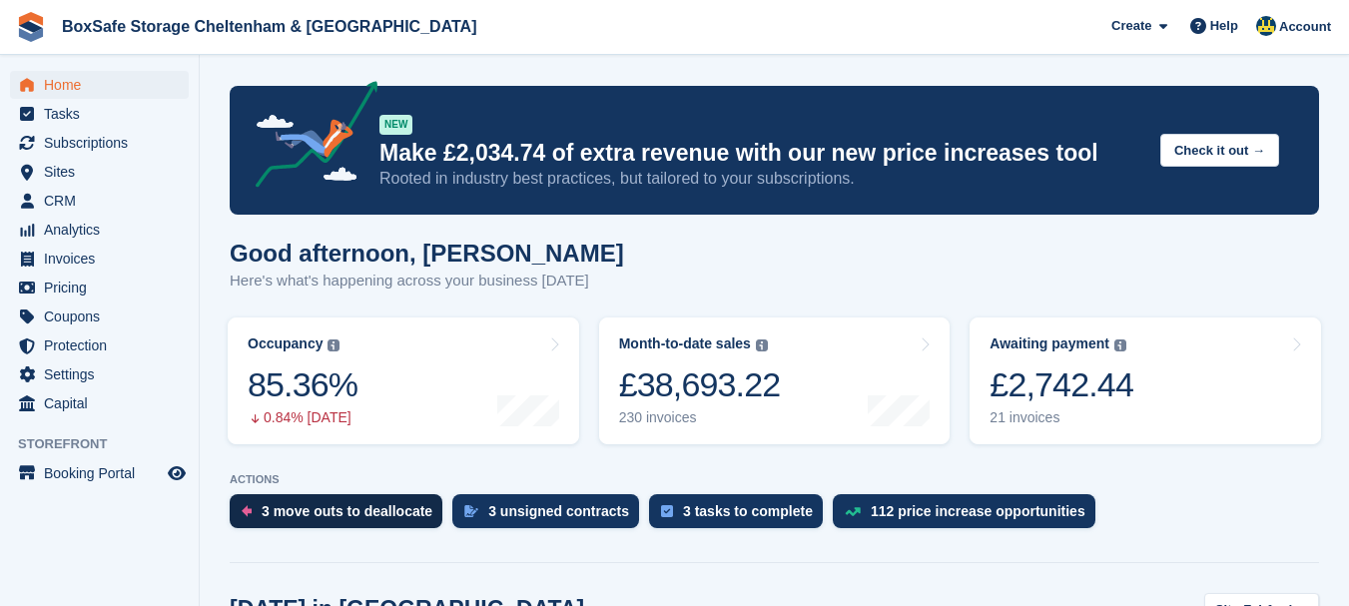
click at [377, 518] on div "3 move outs to deallocate" at bounding box center [347, 511] width 171 height 16
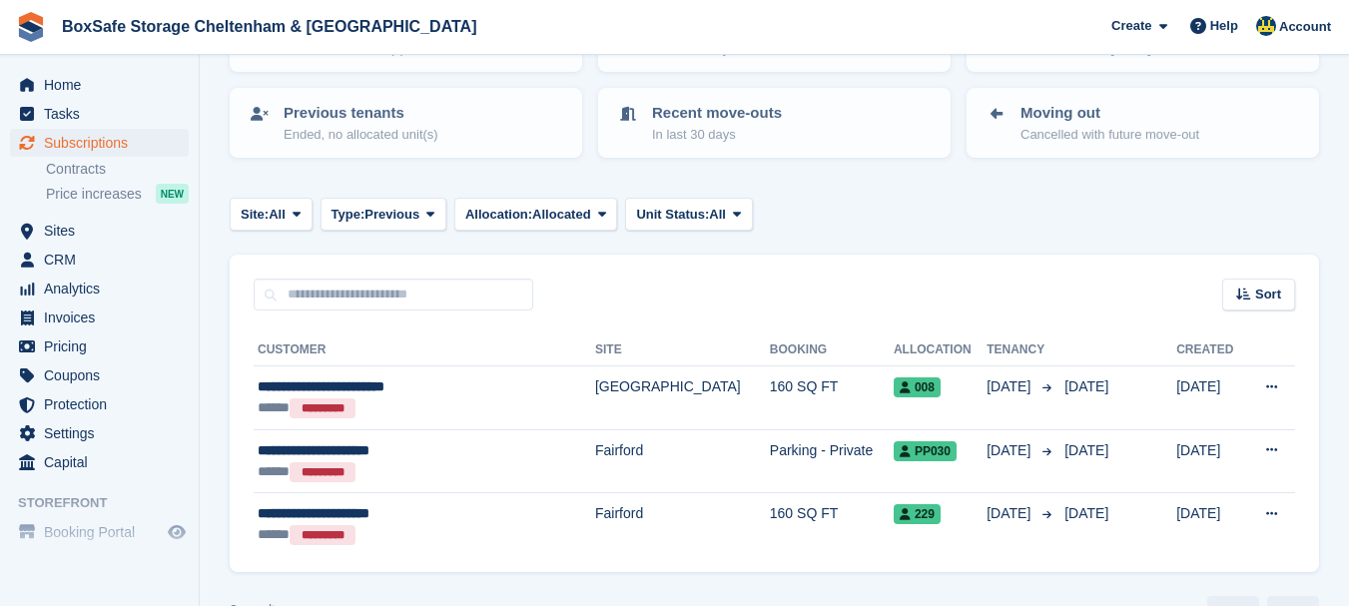
scroll to position [238, 0]
